Goal: Information Seeking & Learning: Learn about a topic

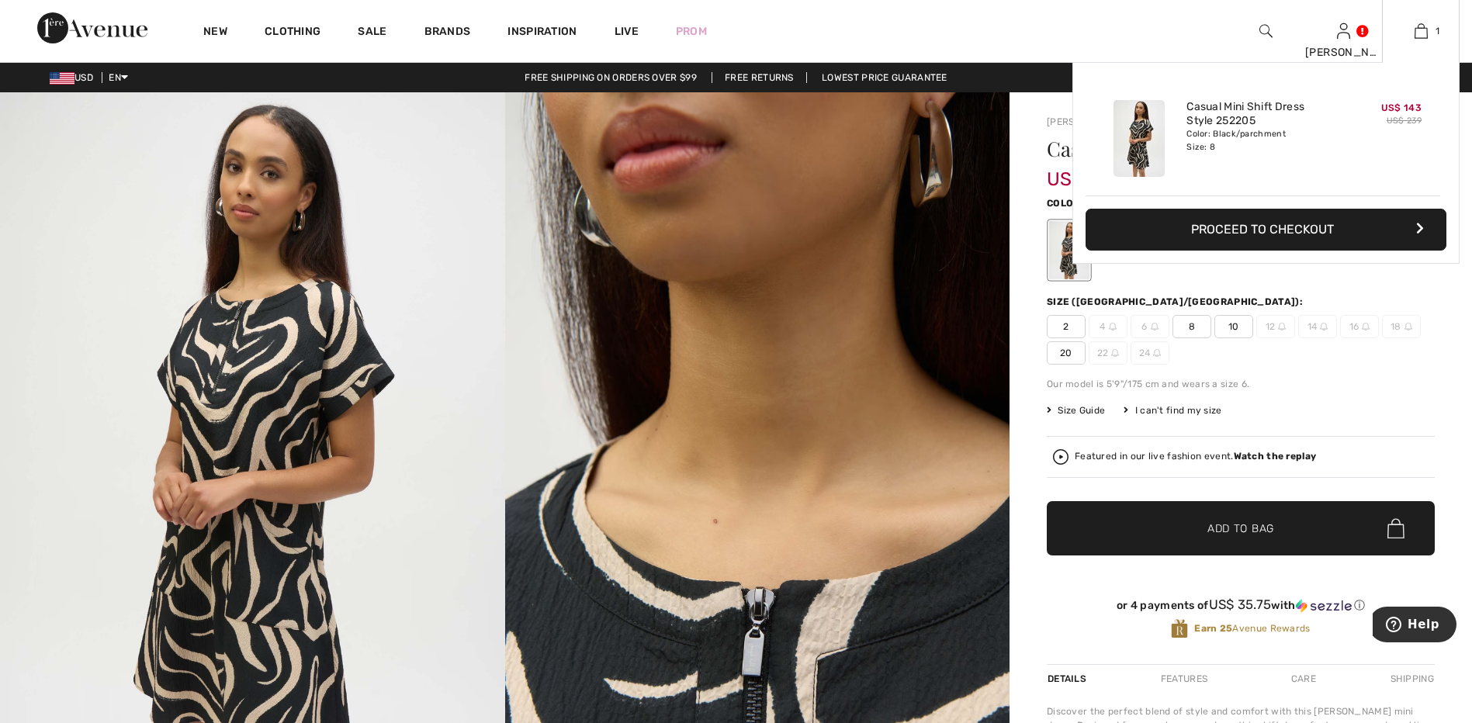
drag, startPoint x: 1424, startPoint y: 32, endPoint x: 1379, endPoint y: 228, distance: 201.5
click at [1300, 228] on button "Proceed to Checkout" at bounding box center [1266, 230] width 361 height 42
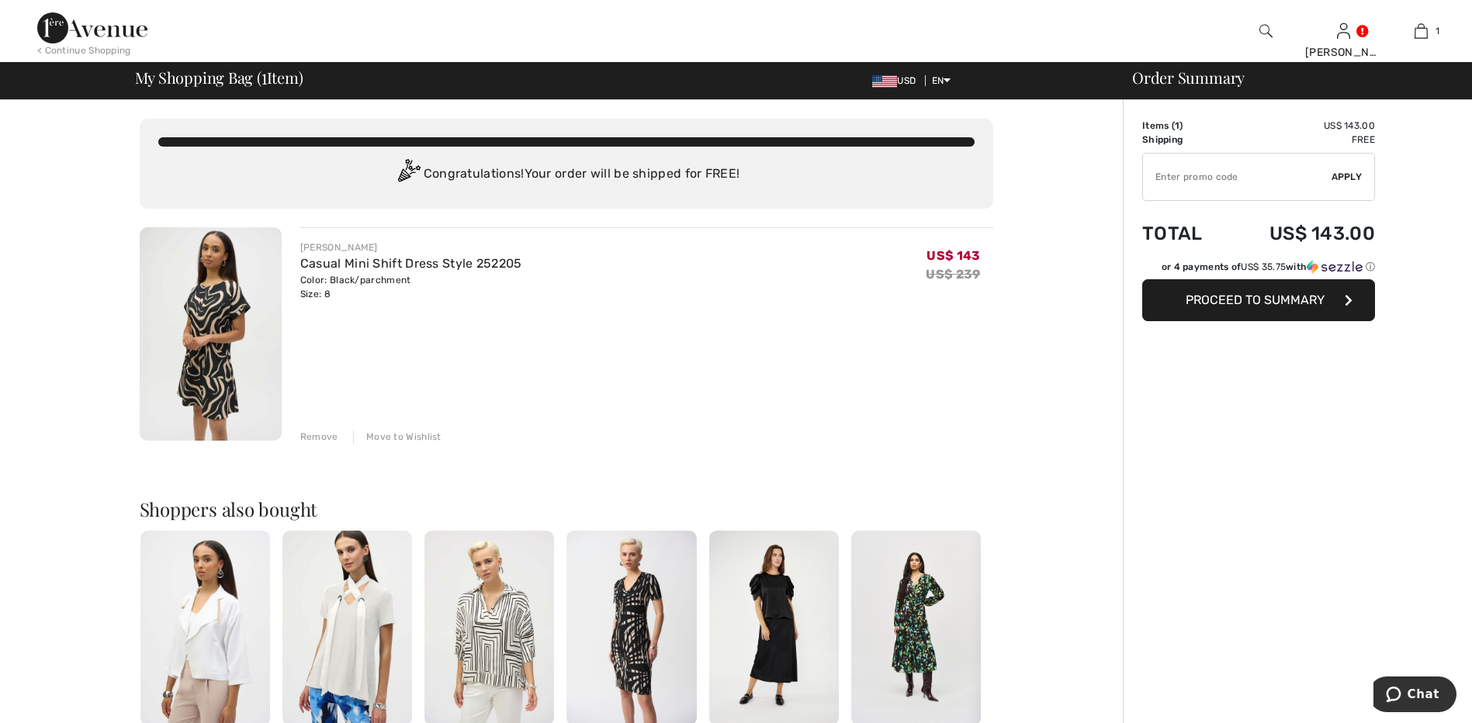
click at [1191, 420] on div "Order Summary Details Items ( 1 ) US$ 143.00 Promo code US$ 0.00 Shipping Free …" at bounding box center [1297, 596] width 349 height 992
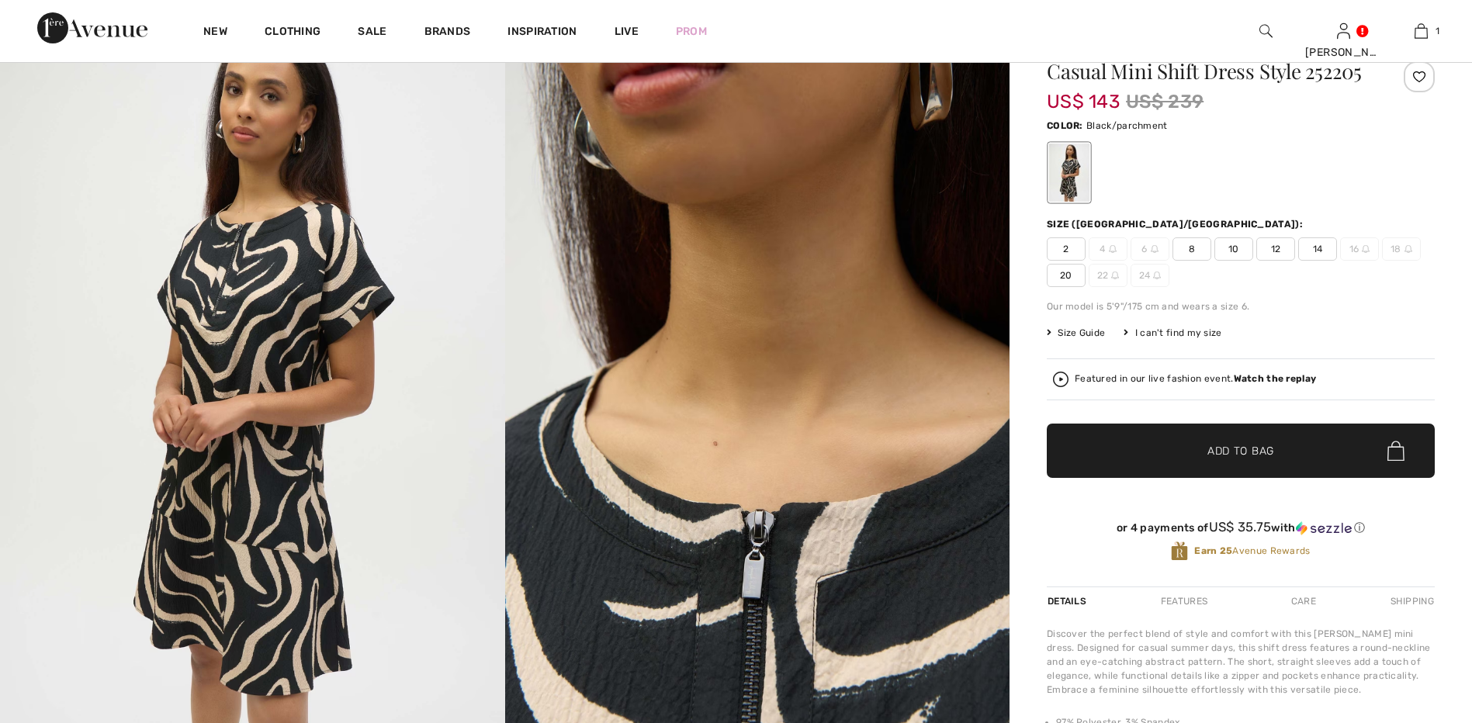
scroll to position [78, 0]
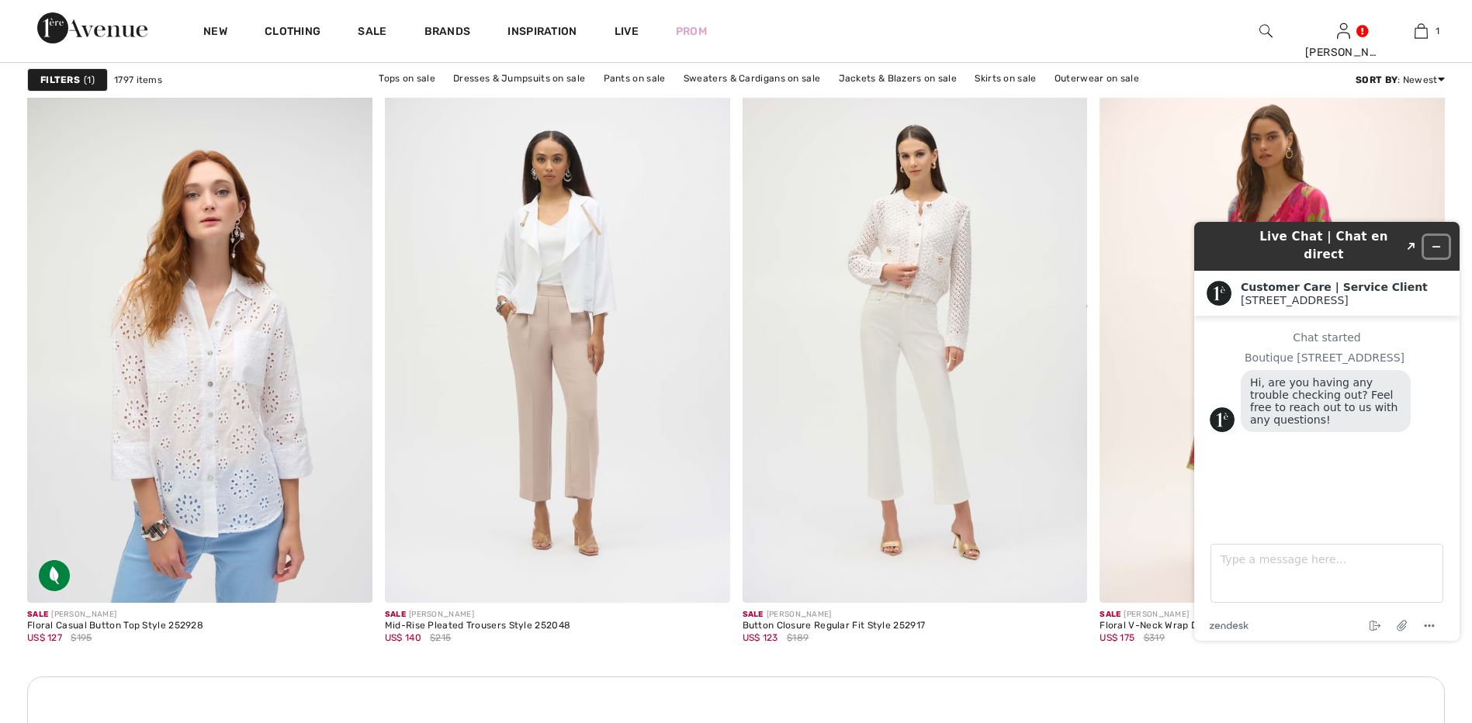
click at [1444, 236] on button "Minimize widget" at bounding box center [1436, 247] width 25 height 22
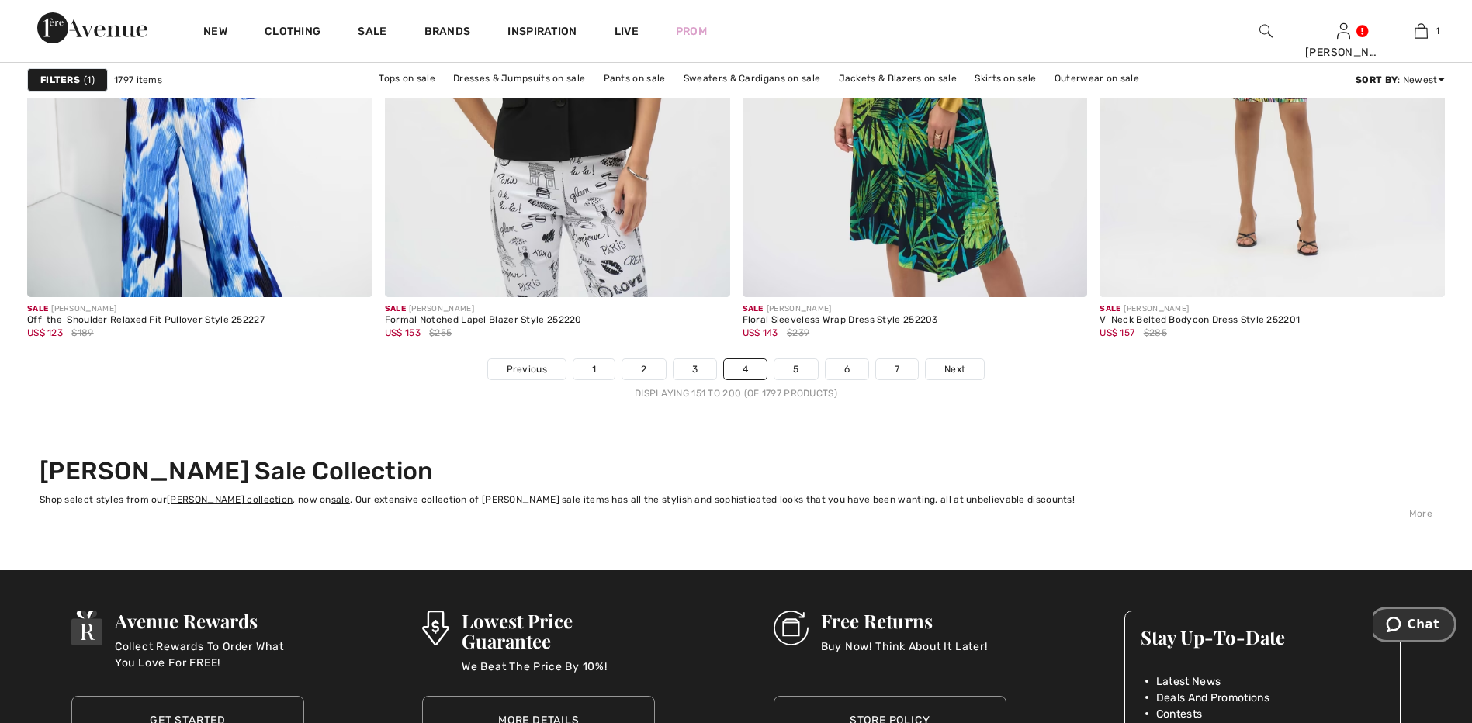
scroll to position [8926, 0]
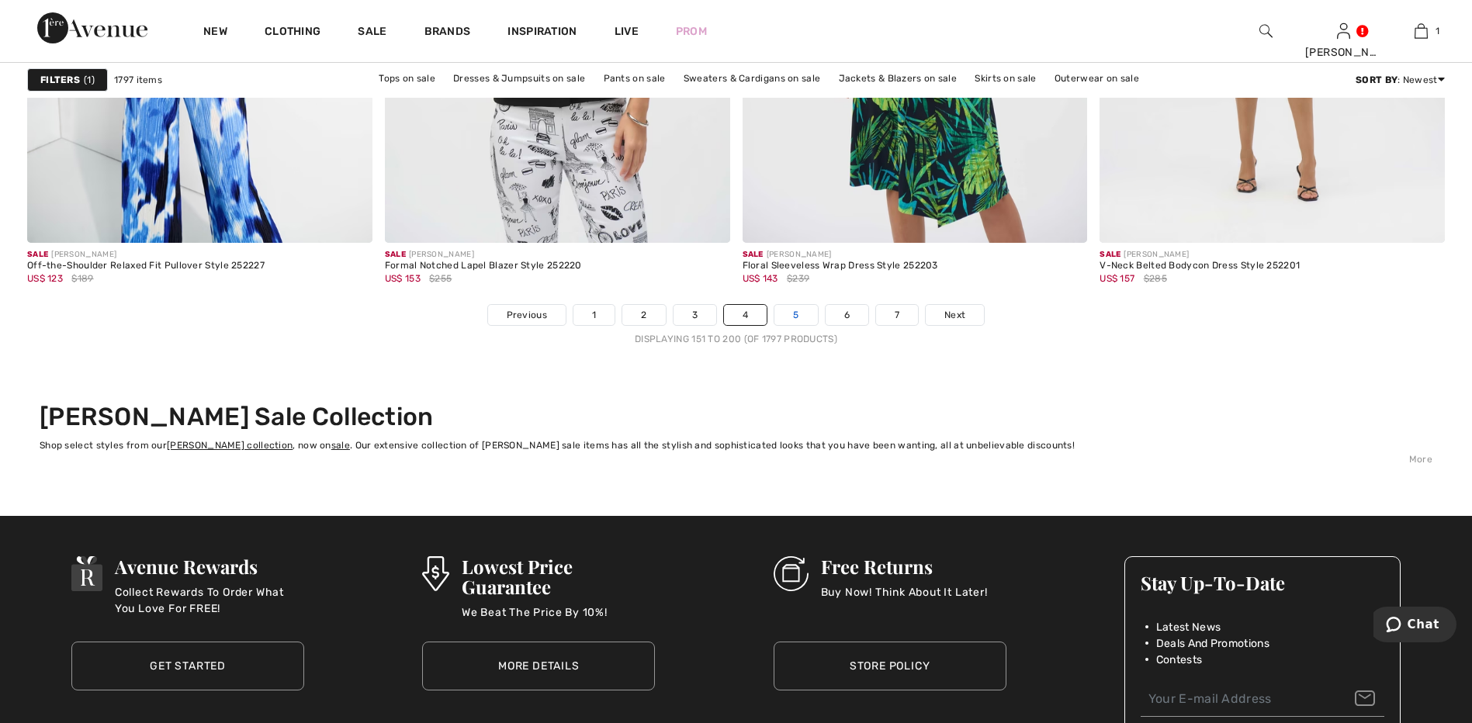
click at [798, 317] on link "5" at bounding box center [796, 315] width 43 height 20
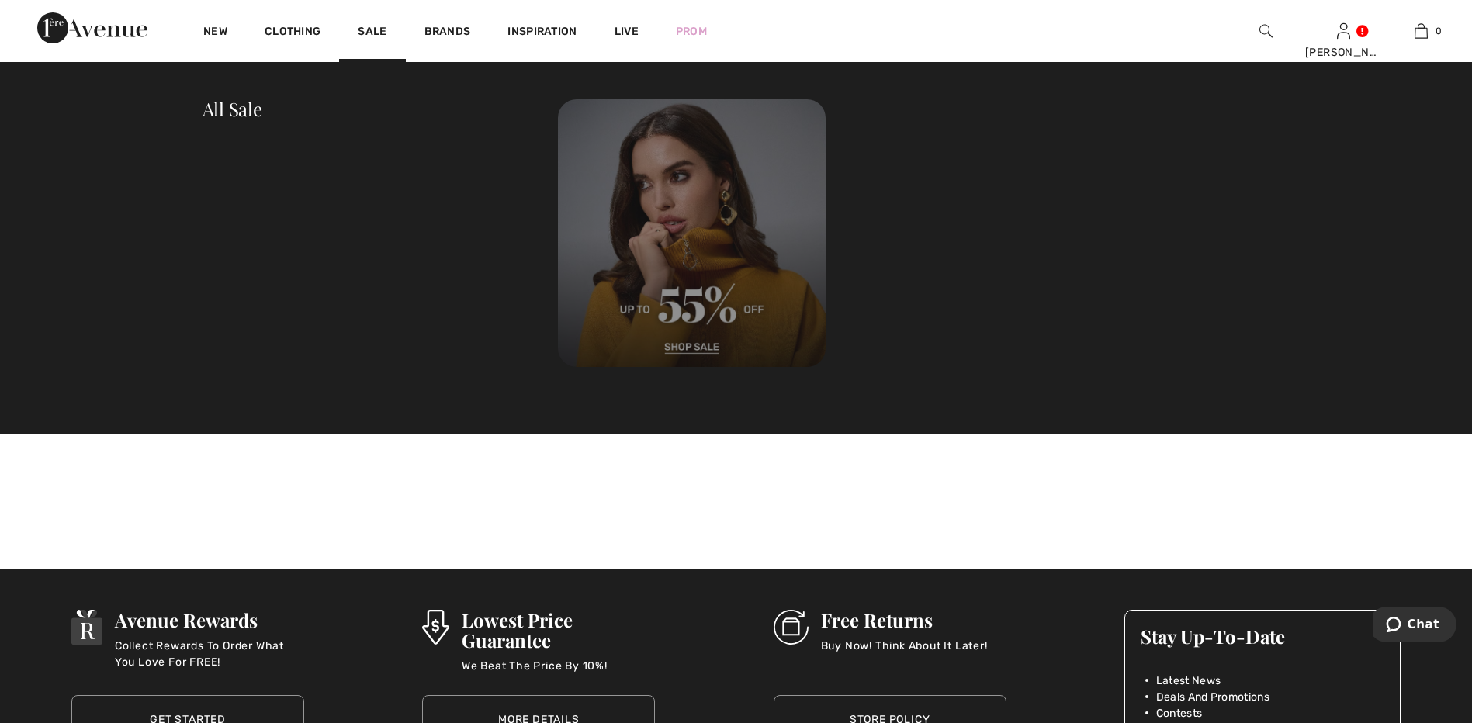
click at [683, 256] on img at bounding box center [692, 233] width 268 height 268
